Goal: Information Seeking & Learning: Learn about a topic

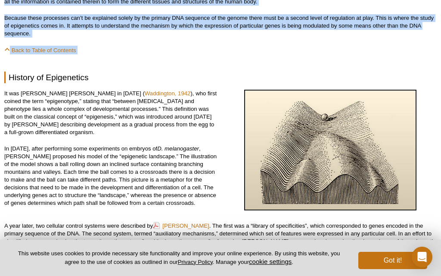
scroll to position [528, 0]
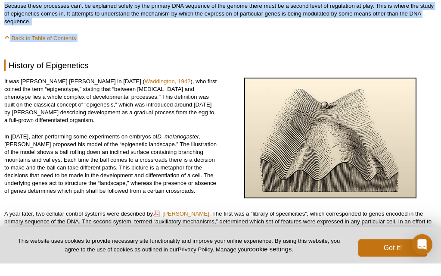
click at [40, 104] on p "It was [PERSON_NAME] [PERSON_NAME] in [DATE] ( [GEOGRAPHIC_DATA], 1942 ), who f…" at bounding box center [110, 113] width 213 height 47
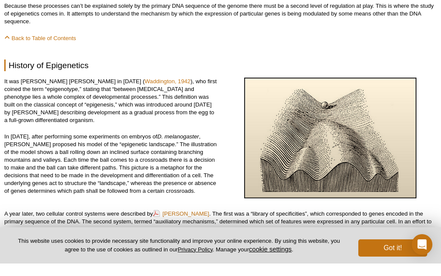
click at [12, 72] on h2 "History of Epigenetics" at bounding box center [220, 78] width 432 height 12
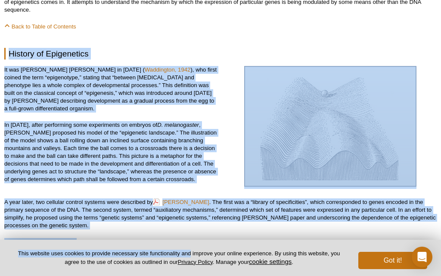
scroll to position [546, 0]
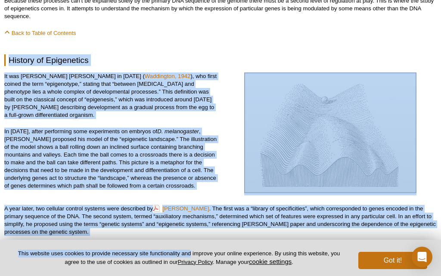
click at [81, 93] on p "It was [PERSON_NAME] [PERSON_NAME] in [DATE] ( [GEOGRAPHIC_DATA], 1942 ), who f…" at bounding box center [110, 95] width 213 height 47
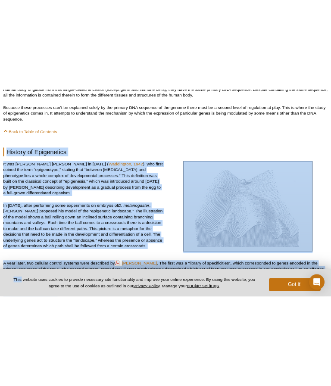
scroll to position [526, 0]
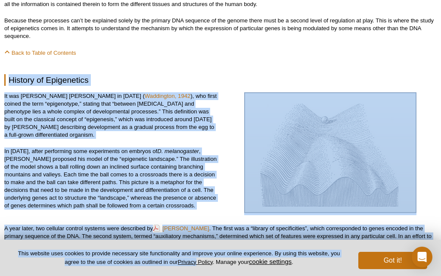
click at [387, 49] on p "Back to Table of Contents" at bounding box center [220, 52] width 432 height 9
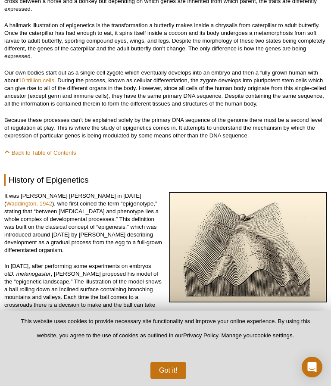
click at [165, 275] on button "Got it!" at bounding box center [168, 370] width 36 height 17
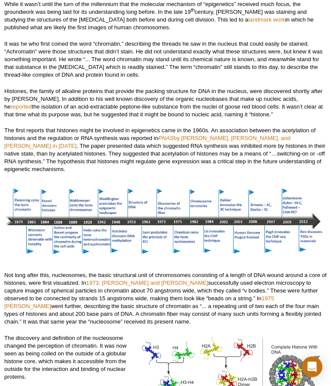
scroll to position [953, 0]
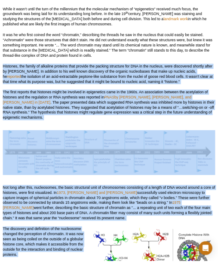
scroll to position [954, 0]
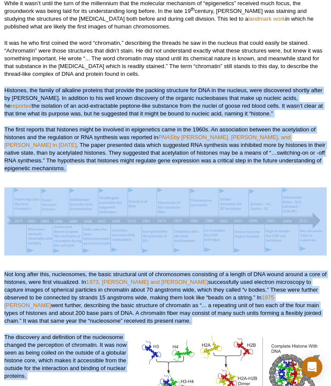
select select "[GEOGRAPHIC_DATA]"
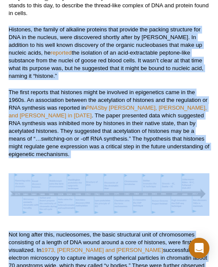
scroll to position [1291, 0]
click at [30, 34] on p "Histones, the family of alkaline proteins that provide the packing structure fo…" at bounding box center [109, 53] width 201 height 54
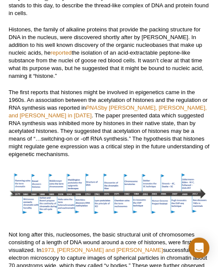
click at [30, 40] on p "Histones, the family of alkaline proteins that provide the packing structure fo…" at bounding box center [109, 53] width 201 height 54
click at [34, 45] on p "Histones, the family of alkaline proteins that provide the packing structure fo…" at bounding box center [109, 53] width 201 height 54
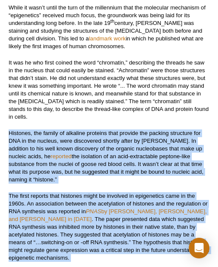
scroll to position [1232, 0]
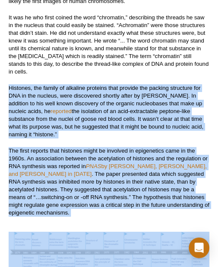
click at [54, 35] on p "It was he who first coined the word “chromatin,” describing the threads he saw …" at bounding box center [109, 45] width 201 height 62
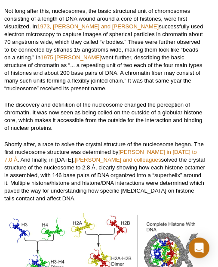
scroll to position [1515, 4]
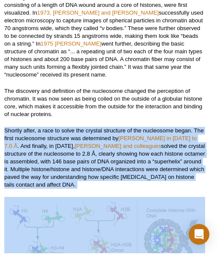
click at [28, 101] on p "The discovery and definition of the nucleosome changed the perception of chroma…" at bounding box center [104, 116] width 201 height 31
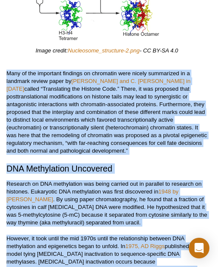
scroll to position [1803, 2]
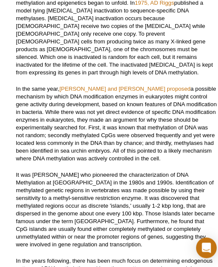
scroll to position [2045, 0]
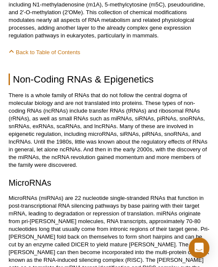
scroll to position [6197, 0]
